Goal: Transaction & Acquisition: Purchase product/service

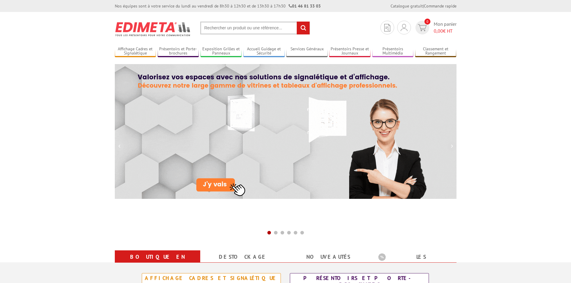
click at [246, 22] on input "text" at bounding box center [255, 28] width 110 height 13
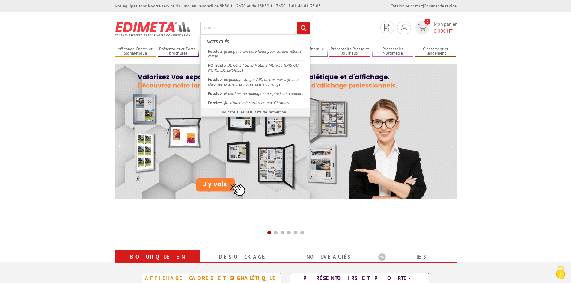
type input "potelet"
click at [297, 22] on input "rechercher" at bounding box center [303, 28] width 13 height 13
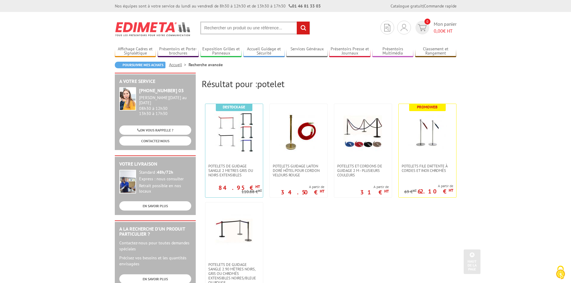
click at [229, 34] on section "Je me connecte Nouveau client ? Inscrivez-vous 0 Mon panier 0,00 € HT recherche…" at bounding box center [286, 26] width 342 height 28
click at [228, 27] on input "text" at bounding box center [255, 28] width 110 height 13
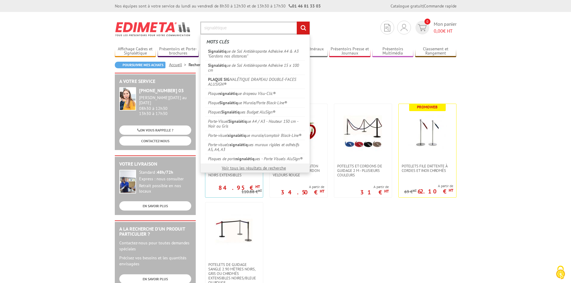
type input "signalétique"
click at [297, 22] on input "rechercher" at bounding box center [303, 28] width 13 height 13
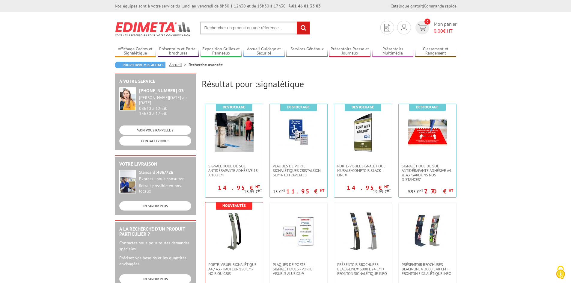
click at [148, 22] on img at bounding box center [153, 29] width 76 height 22
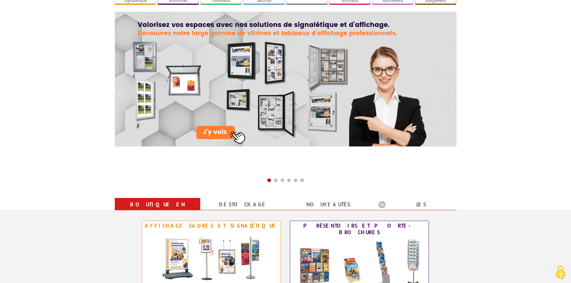
scroll to position [210, 0]
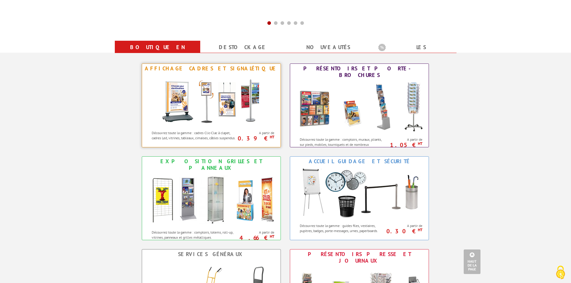
click at [197, 101] on img at bounding box center [211, 100] width 111 height 54
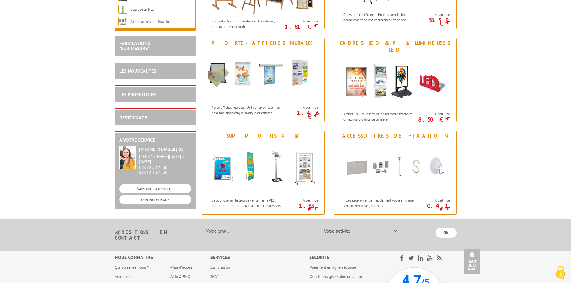
scroll to position [779, 0]
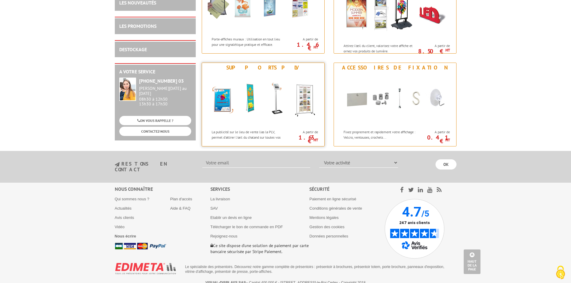
click at [304, 95] on img at bounding box center [263, 100] width 111 height 54
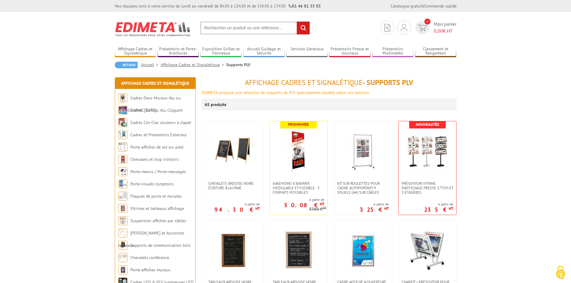
click at [238, 25] on input "text" at bounding box center [255, 28] width 110 height 13
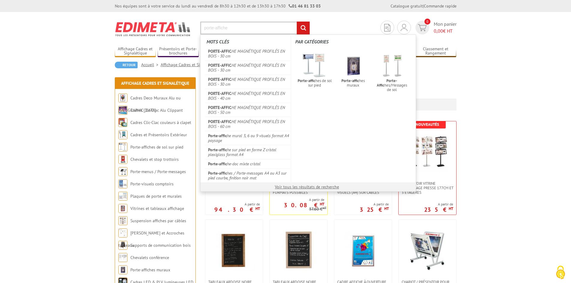
type input "porte-affiche"
click at [297, 22] on input "rechercher" at bounding box center [303, 28] width 13 height 13
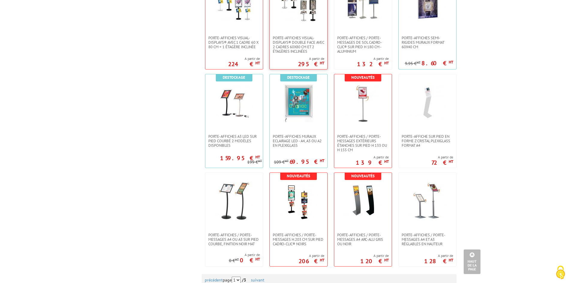
scroll to position [569, 0]
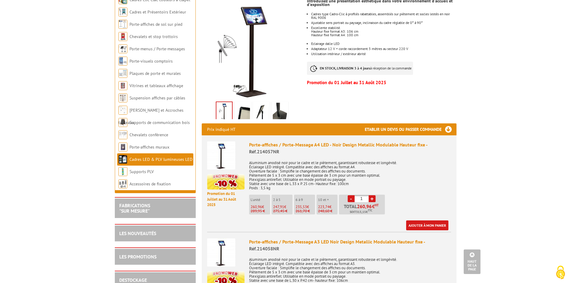
scroll to position [60, 0]
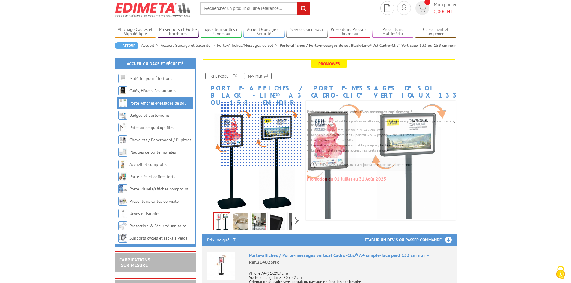
scroll to position [30, 0]
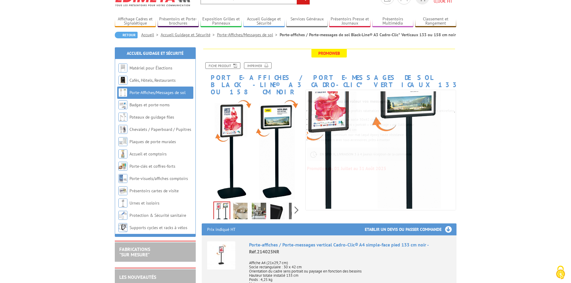
click at [235, 205] on img at bounding box center [240, 212] width 14 height 19
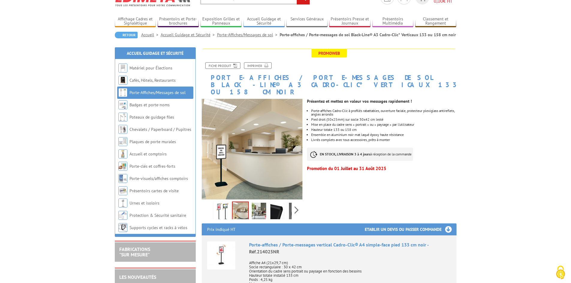
click at [251, 202] on link at bounding box center [259, 212] width 17 height 21
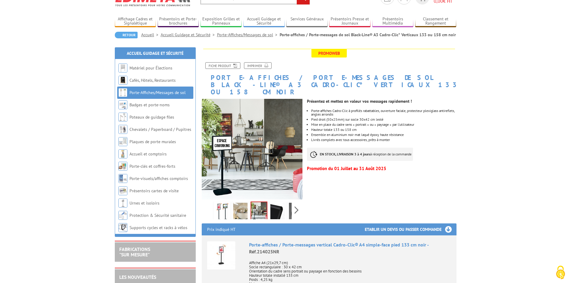
click at [265, 202] on img at bounding box center [259, 211] width 16 height 19
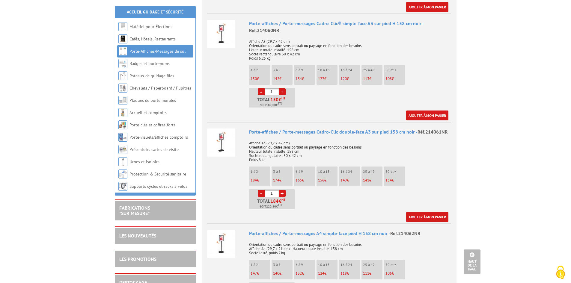
scroll to position [689, 0]
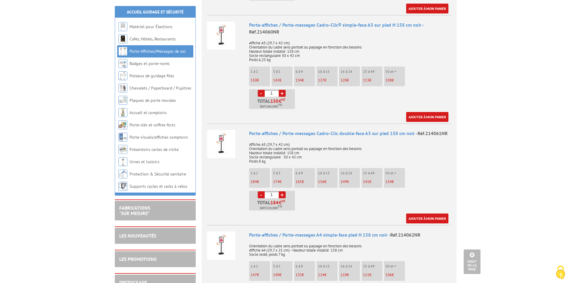
click at [227, 135] on img at bounding box center [221, 144] width 28 height 28
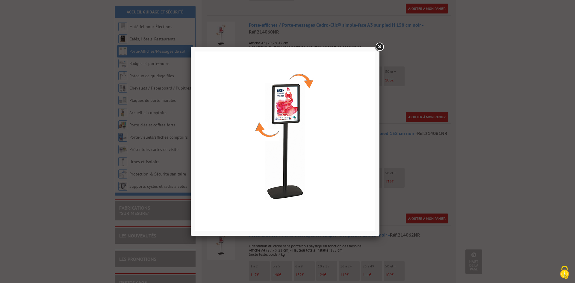
click at [381, 48] on link at bounding box center [379, 47] width 11 height 11
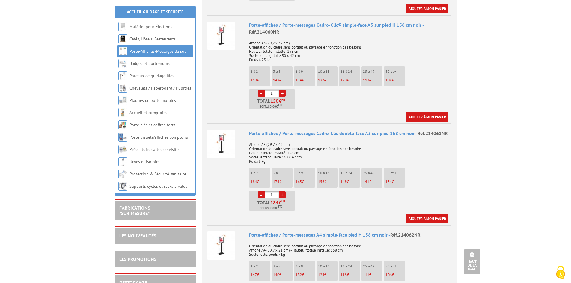
click at [359, 130] on div "Porte-affiches / Porte-messages Cadro-Clic double-face A3 sur pied 158 cm noir …" at bounding box center [350, 133] width 202 height 7
click at [432, 130] on span "Réf.214061NR" at bounding box center [432, 133] width 30 height 6
click at [218, 140] on img at bounding box center [221, 144] width 28 height 28
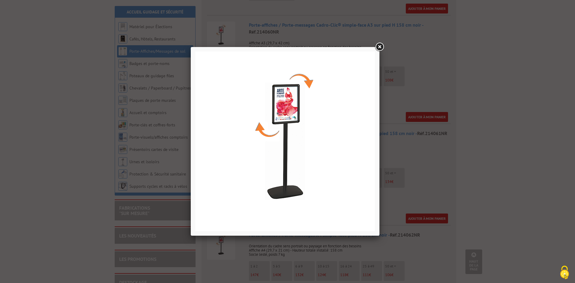
click at [391, 93] on div at bounding box center [287, 141] width 575 height 283
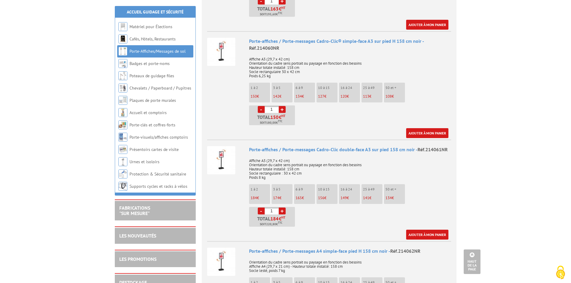
scroll to position [659, 0]
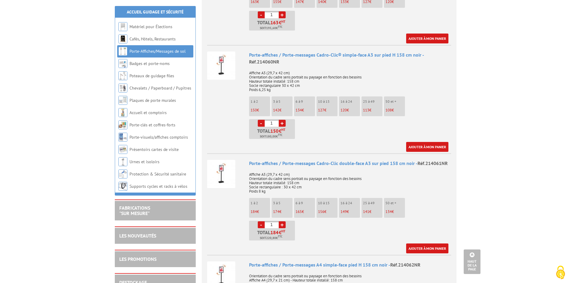
click at [218, 58] on img at bounding box center [221, 66] width 28 height 28
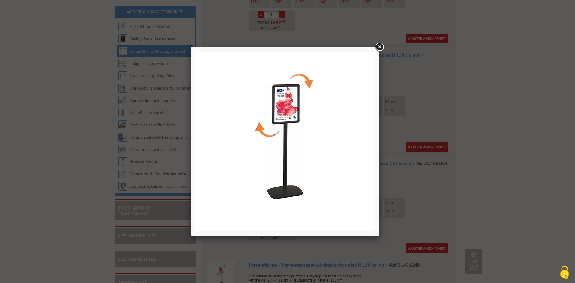
click at [300, 89] on img at bounding box center [285, 142] width 180 height 180
click at [457, 91] on div at bounding box center [287, 141] width 575 height 283
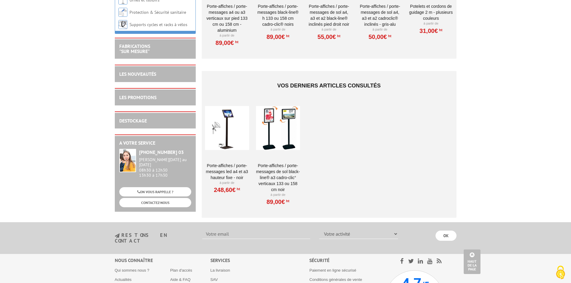
scroll to position [1199, 0]
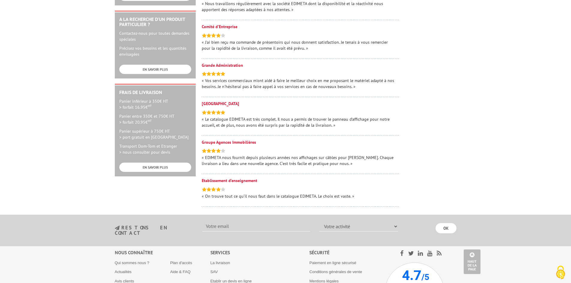
scroll to position [275, 0]
